Goal: Register for event/course

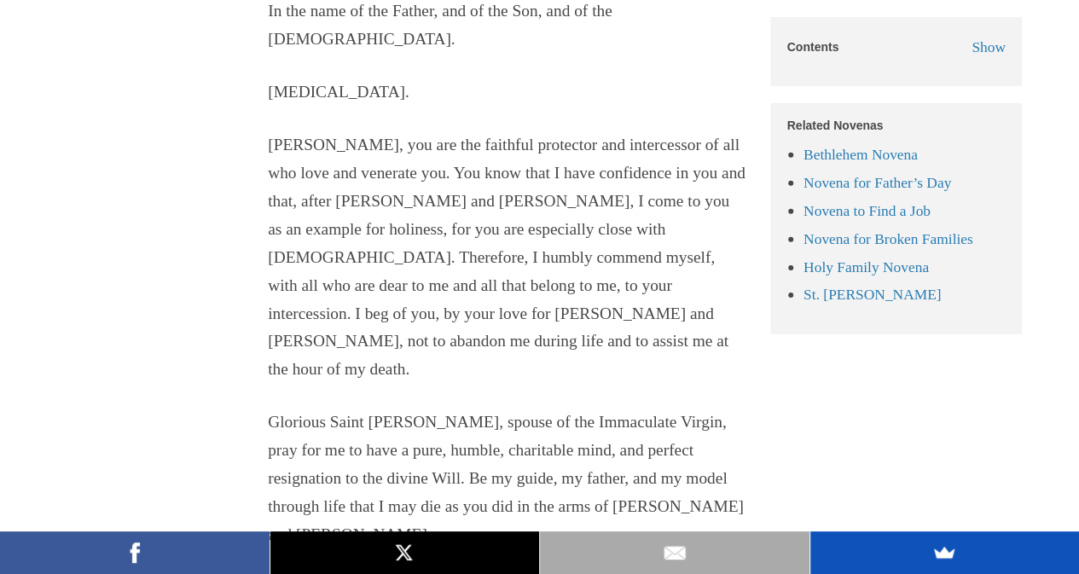
scroll to position [2730, 0]
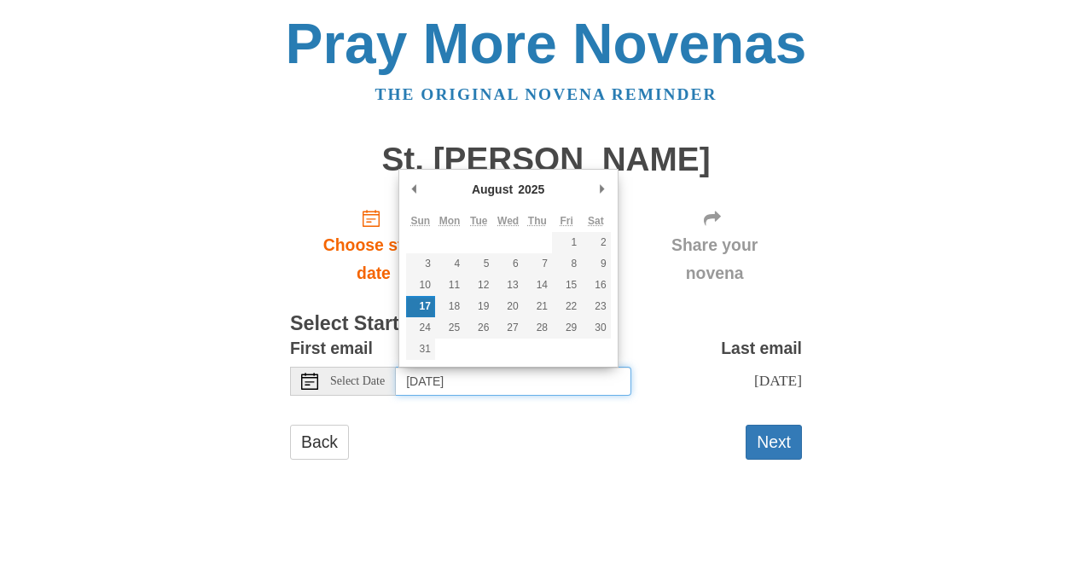
click at [591, 379] on input "[DATE]" at bounding box center [513, 381] width 235 height 29
type input "[DATE]"
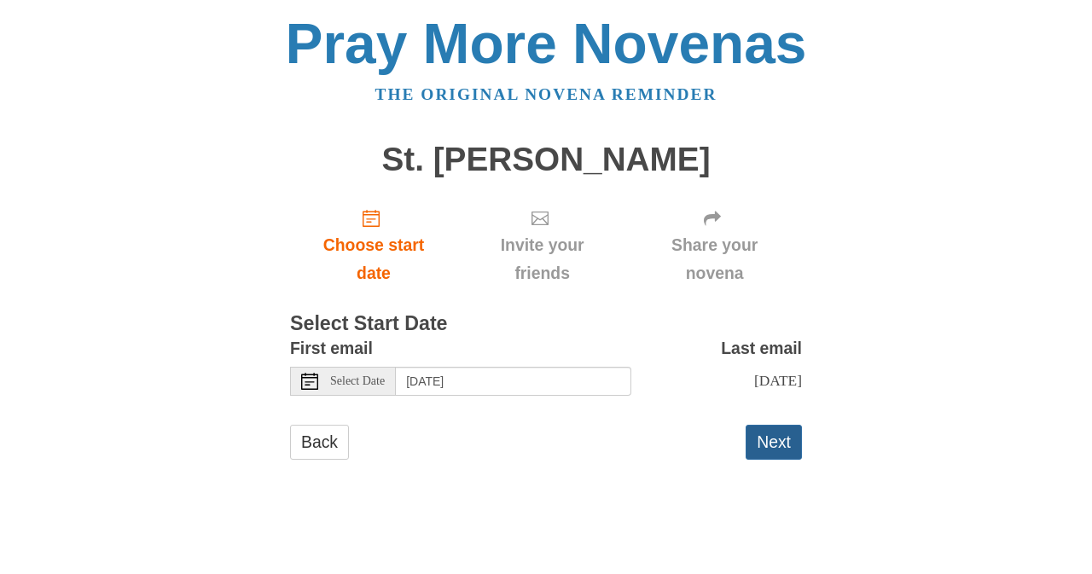
click at [761, 455] on button "Next" at bounding box center [774, 442] width 56 height 35
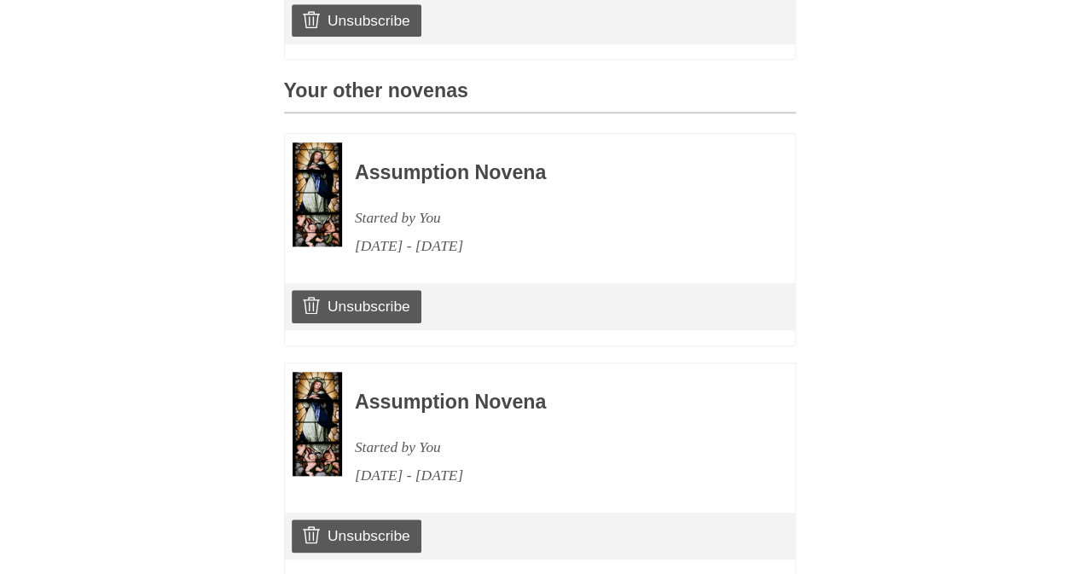
scroll to position [611, 0]
